Goal: Information Seeking & Learning: Learn about a topic

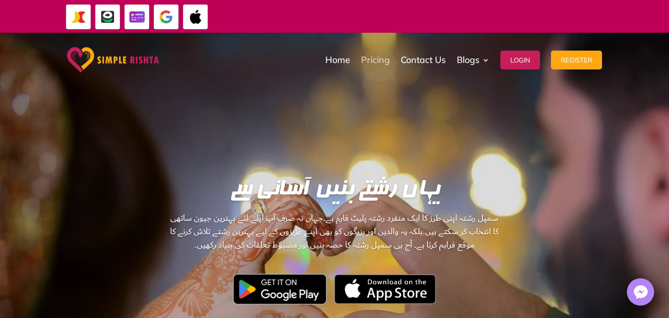
click at [373, 61] on link "Pricing" at bounding box center [375, 60] width 29 height 50
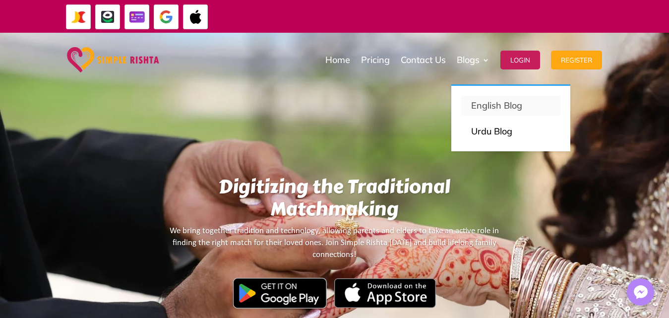
click at [483, 103] on p "English Blog" at bounding box center [510, 106] width 79 height 14
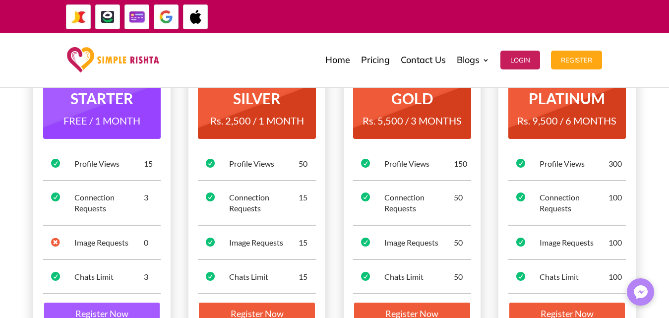
scroll to position [149, 0]
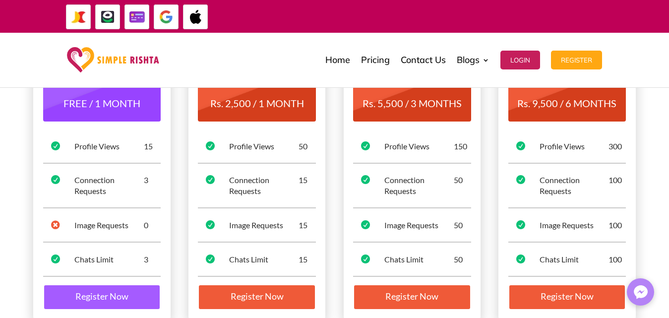
click at [100, 184] on div "Connection Requests" at bounding box center [108, 186] width 69 height 22
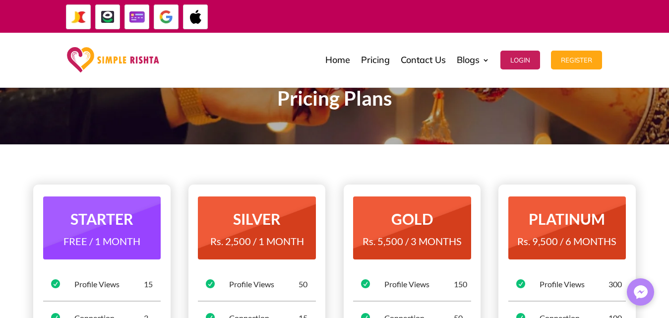
scroll to position [0, 0]
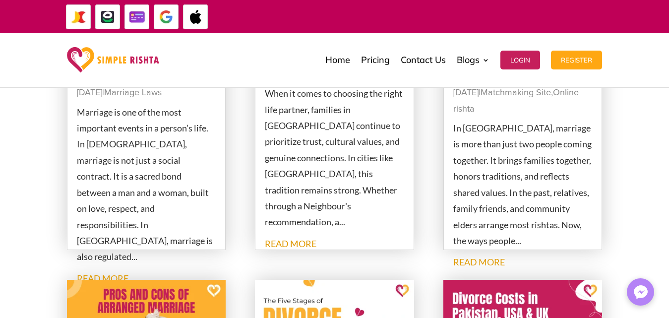
scroll to position [717, 0]
